Goal: Find specific page/section: Find specific page/section

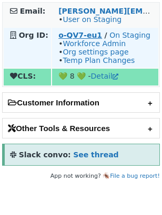
click at [71, 37] on strong "o-QV7-eu1" at bounding box center [80, 35] width 44 height 8
